Goal: Find specific page/section: Find specific page/section

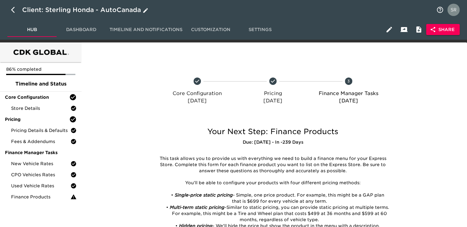
click at [12, 9] on icon "button" at bounding box center [13, 10] width 4 height 6
select select "10"
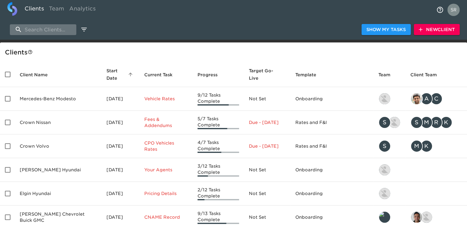
click at [48, 29] on input "search" at bounding box center [43, 29] width 66 height 11
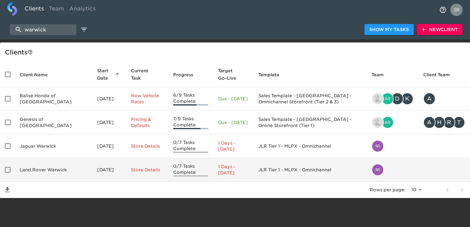
type input "warwick"
click at [43, 170] on td "Land Rover Warwick" at bounding box center [54, 170] width 78 height 24
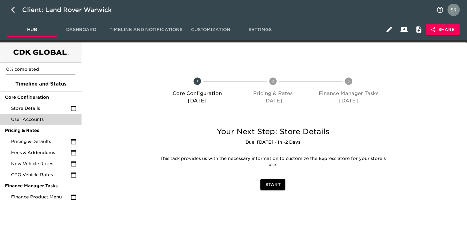
click at [23, 114] on div "User Accounts" at bounding box center [41, 119] width 82 height 11
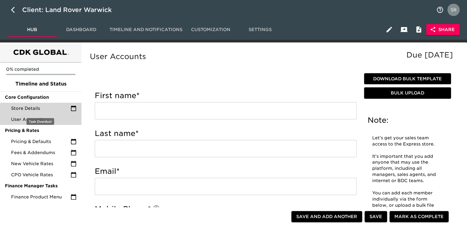
click at [26, 110] on span "Store Details" at bounding box center [40, 108] width 59 height 6
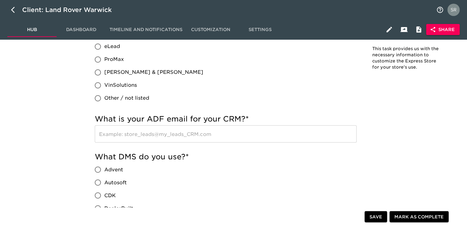
scroll to position [400, 0]
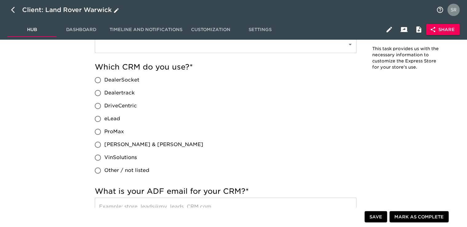
click at [11, 10] on icon "button" at bounding box center [14, 9] width 7 height 7
select select "10"
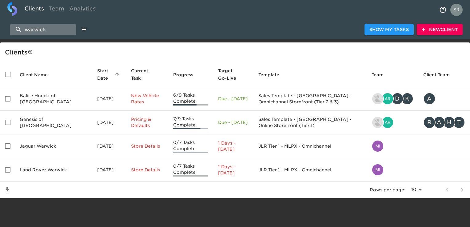
drag, startPoint x: 54, startPoint y: 25, endPoint x: 16, endPoint y: 24, distance: 37.9
click at [16, 24] on input "warwick" at bounding box center [43, 29] width 66 height 11
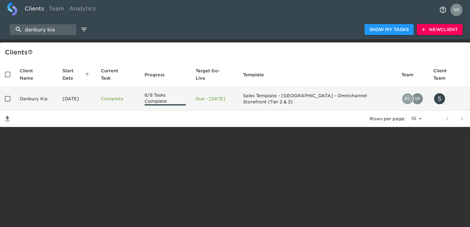
type input "danbury kia"
click at [28, 102] on td "Danbury Kia" at bounding box center [36, 99] width 43 height 24
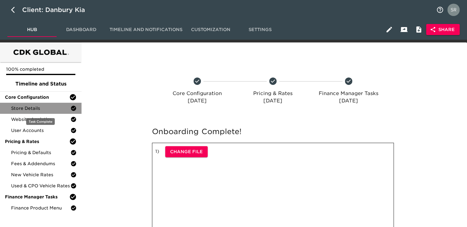
click at [37, 106] on span "Store Details" at bounding box center [40, 108] width 59 height 6
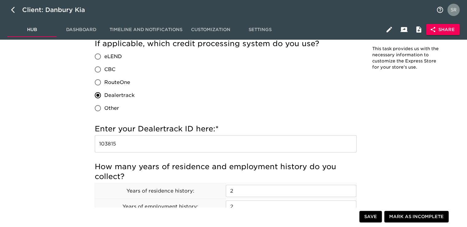
scroll to position [687, 0]
click at [155, 151] on input "103815" at bounding box center [226, 144] width 262 height 17
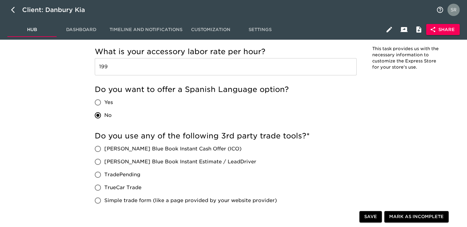
scroll to position [1106, 0]
click at [13, 8] on icon "button" at bounding box center [13, 10] width 4 height 6
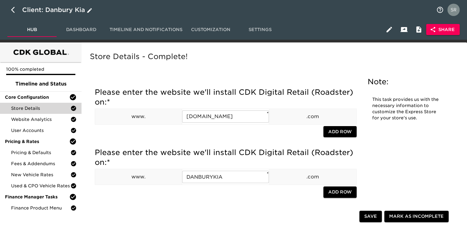
select select "10"
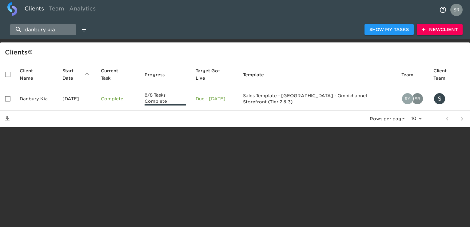
drag, startPoint x: 58, startPoint y: 29, endPoint x: 17, endPoint y: 24, distance: 41.6
click at [17, 24] on input "danbury kia" at bounding box center [43, 29] width 66 height 11
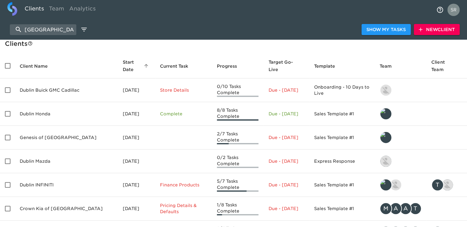
scroll to position [2, 0]
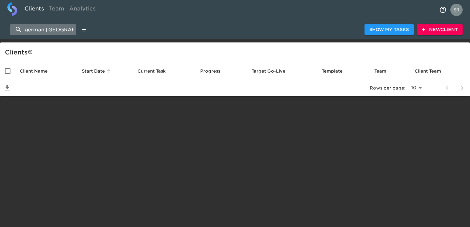
click at [62, 28] on input "german [GEOGRAPHIC_DATA]" at bounding box center [43, 29] width 66 height 11
drag, startPoint x: 66, startPoint y: 29, endPoint x: 33, endPoint y: 34, distance: 32.9
click at [33, 34] on input "german honda" at bounding box center [43, 29] width 66 height 11
type input "g"
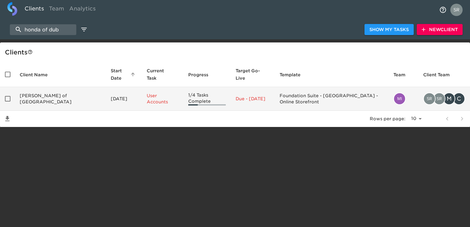
type input "honda of dub"
click at [55, 98] on td "[PERSON_NAME] of [GEOGRAPHIC_DATA]" at bounding box center [60, 99] width 91 height 24
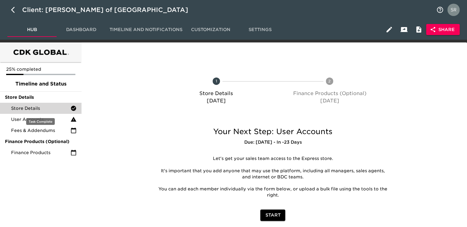
click at [26, 110] on span "Store Details" at bounding box center [40, 108] width 59 height 6
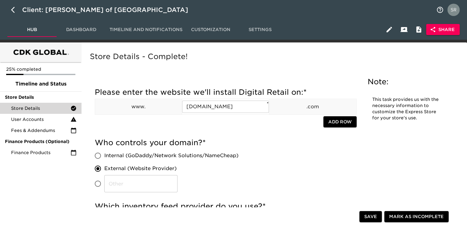
click at [447, 23] on div "Hub Dashboard Timeline and Notifications Customization Settings Share" at bounding box center [233, 30] width 467 height 20
click at [443, 29] on span "Share" at bounding box center [443, 30] width 24 height 8
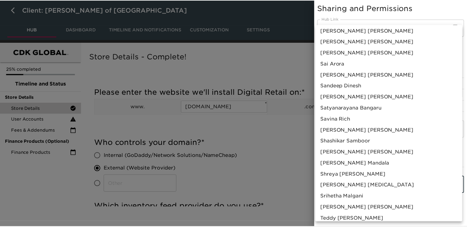
scroll to position [492, 0]
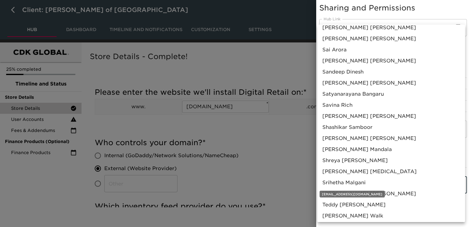
click at [361, 184] on span "[PERSON_NAME]" at bounding box center [343, 182] width 43 height 7
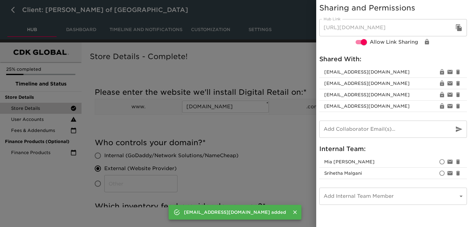
click at [290, 171] on div at bounding box center [235, 113] width 470 height 227
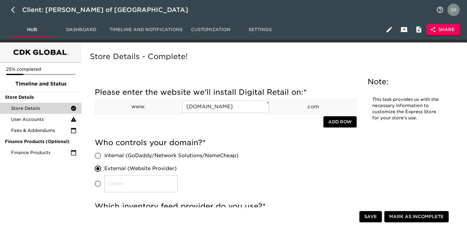
drag, startPoint x: 264, startPoint y: 162, endPoint x: 264, endPoint y: 176, distance: 14.2
click at [264, 162] on div "Who controls your domain? * Internal (GoDaddy/Network Solutions/NameCheap) Exte…" at bounding box center [226, 165] width 262 height 54
